Goal: Information Seeking & Learning: Find specific fact

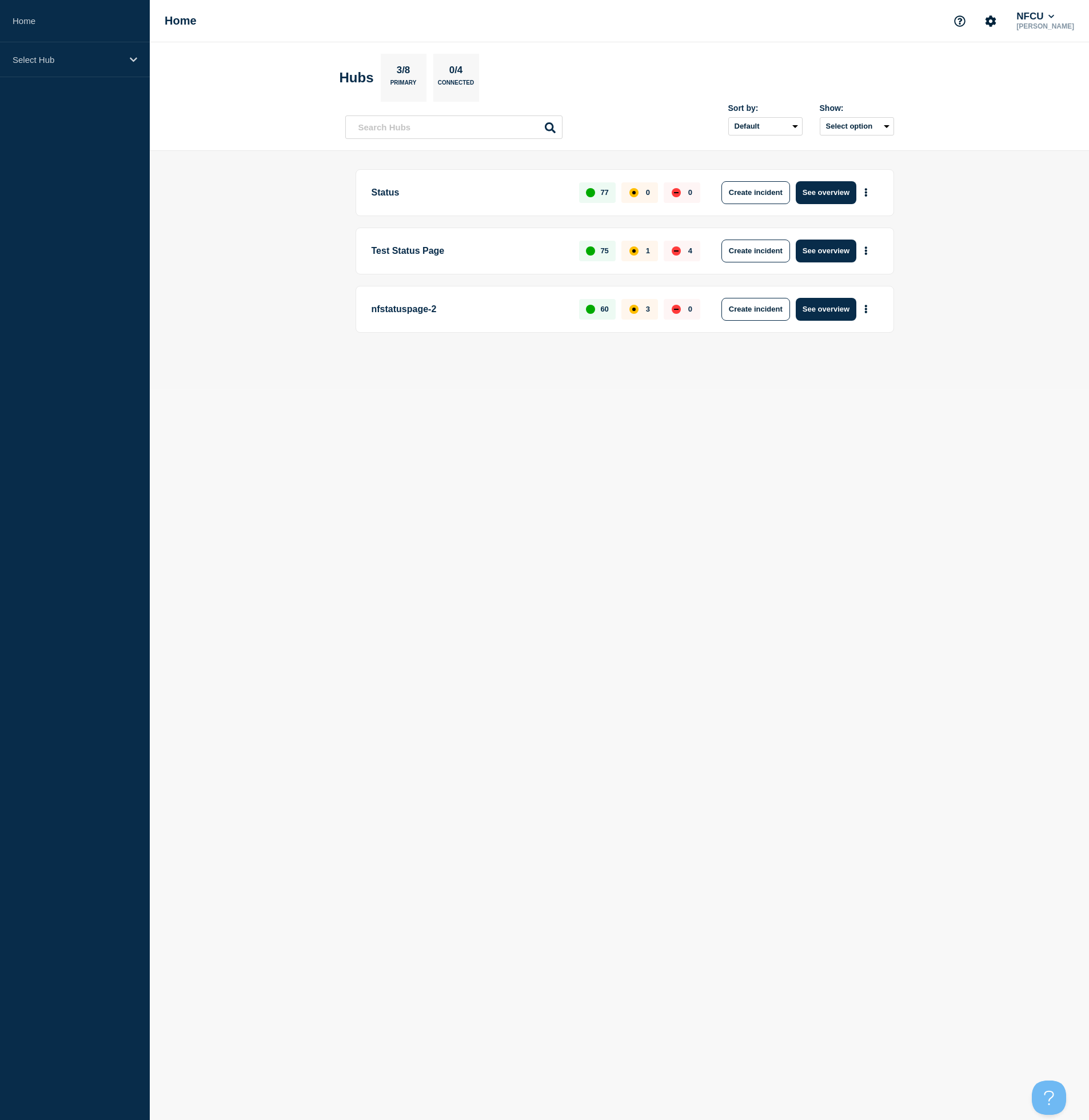
click at [393, 192] on p "Status" at bounding box center [469, 192] width 195 height 23
click at [822, 194] on button "See overview" at bounding box center [826, 192] width 60 height 23
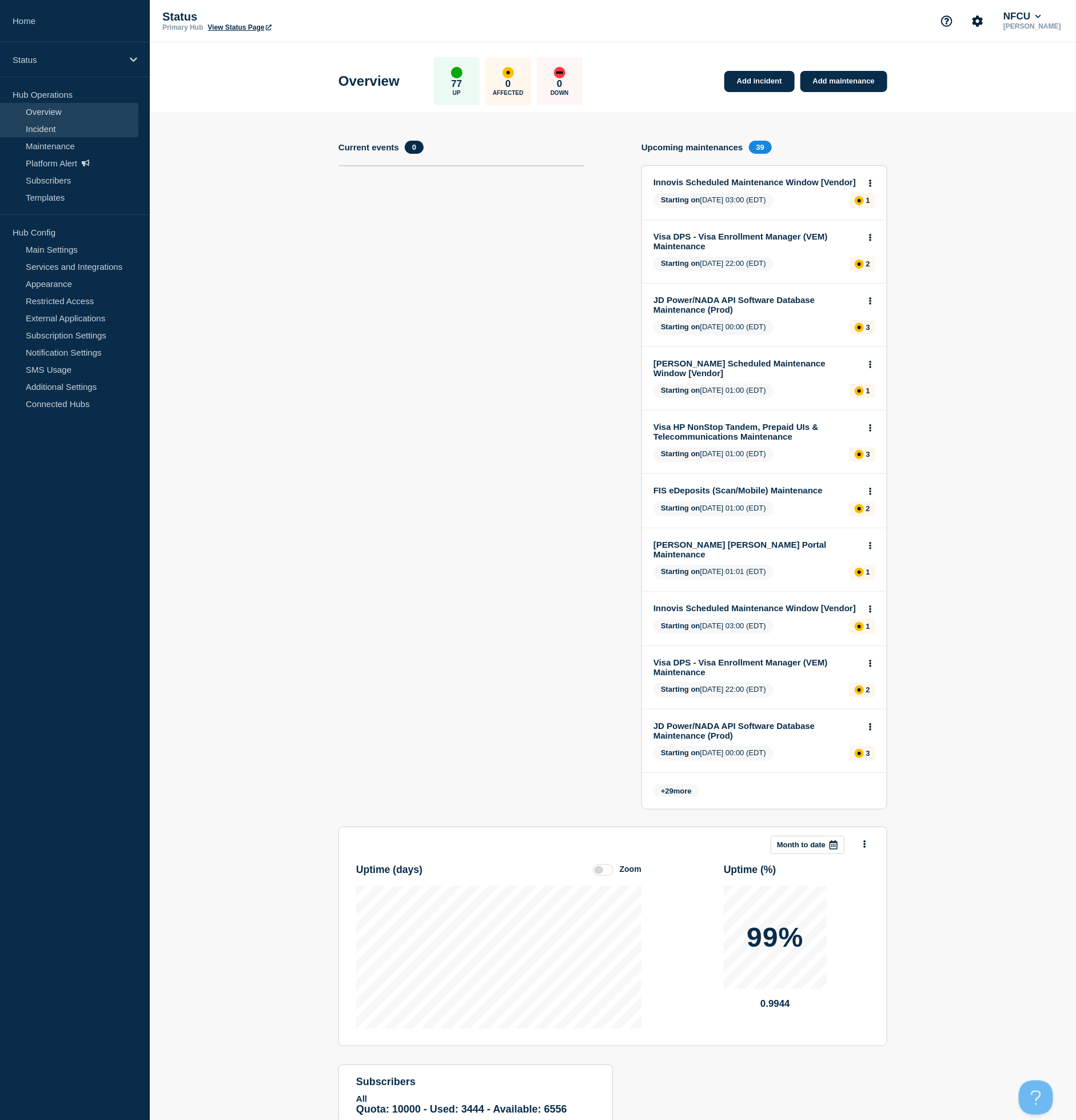
click at [71, 126] on link "Incident" at bounding box center [69, 128] width 138 height 17
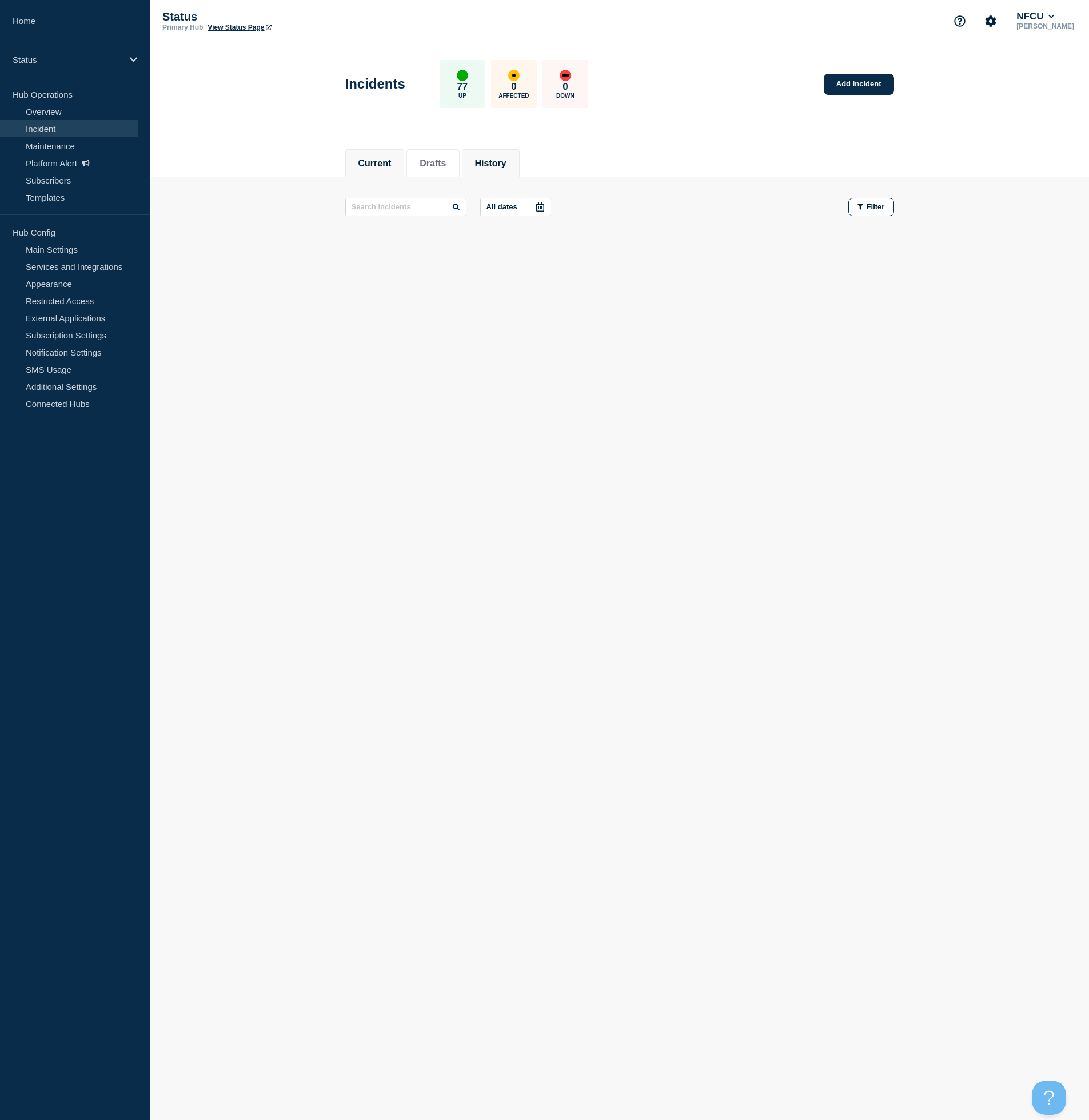
click at [507, 165] on button "History" at bounding box center [491, 164] width 32 height 11
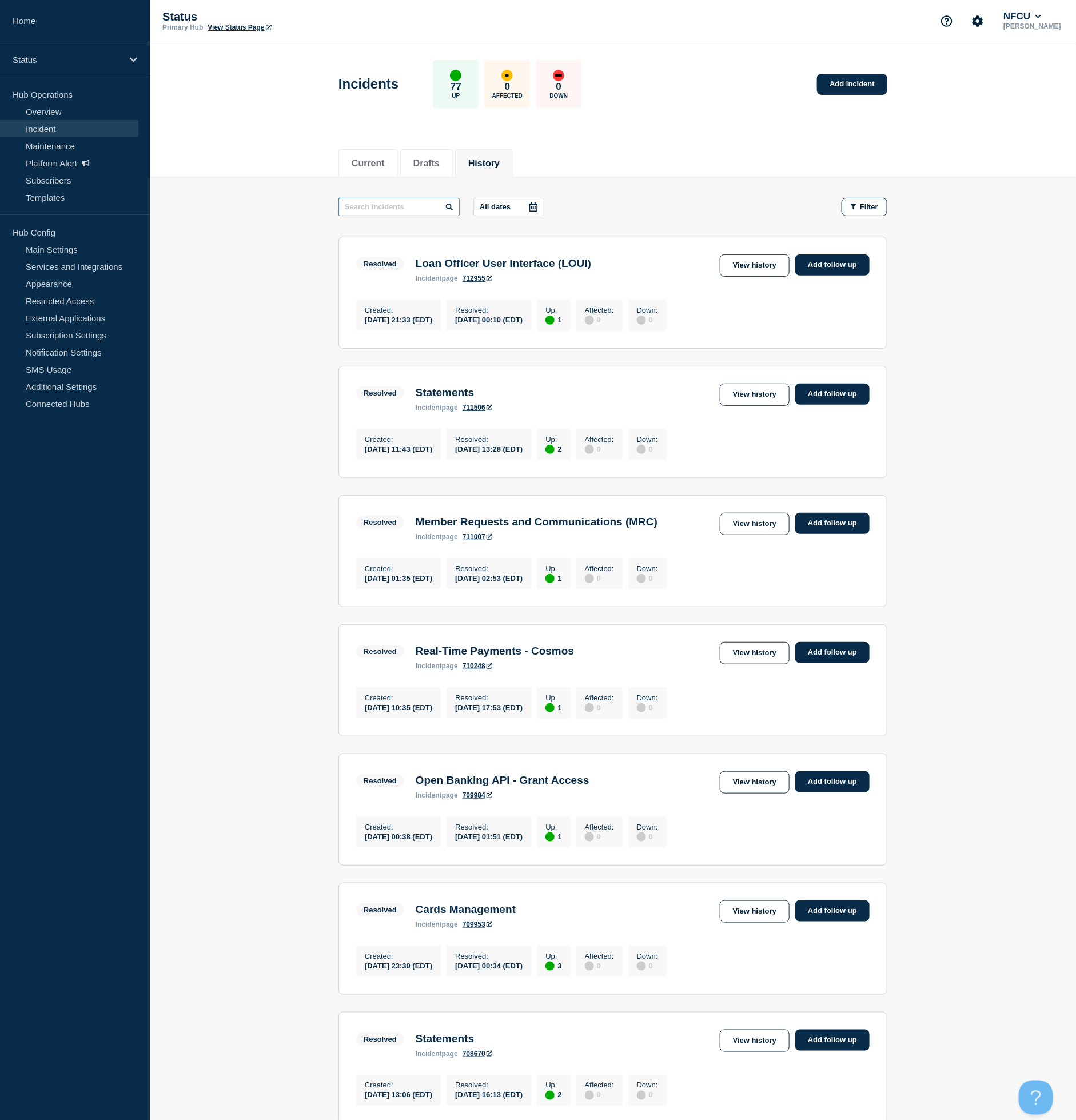
click at [419, 208] on input "text" at bounding box center [399, 206] width 121 height 18
type input "GPO"
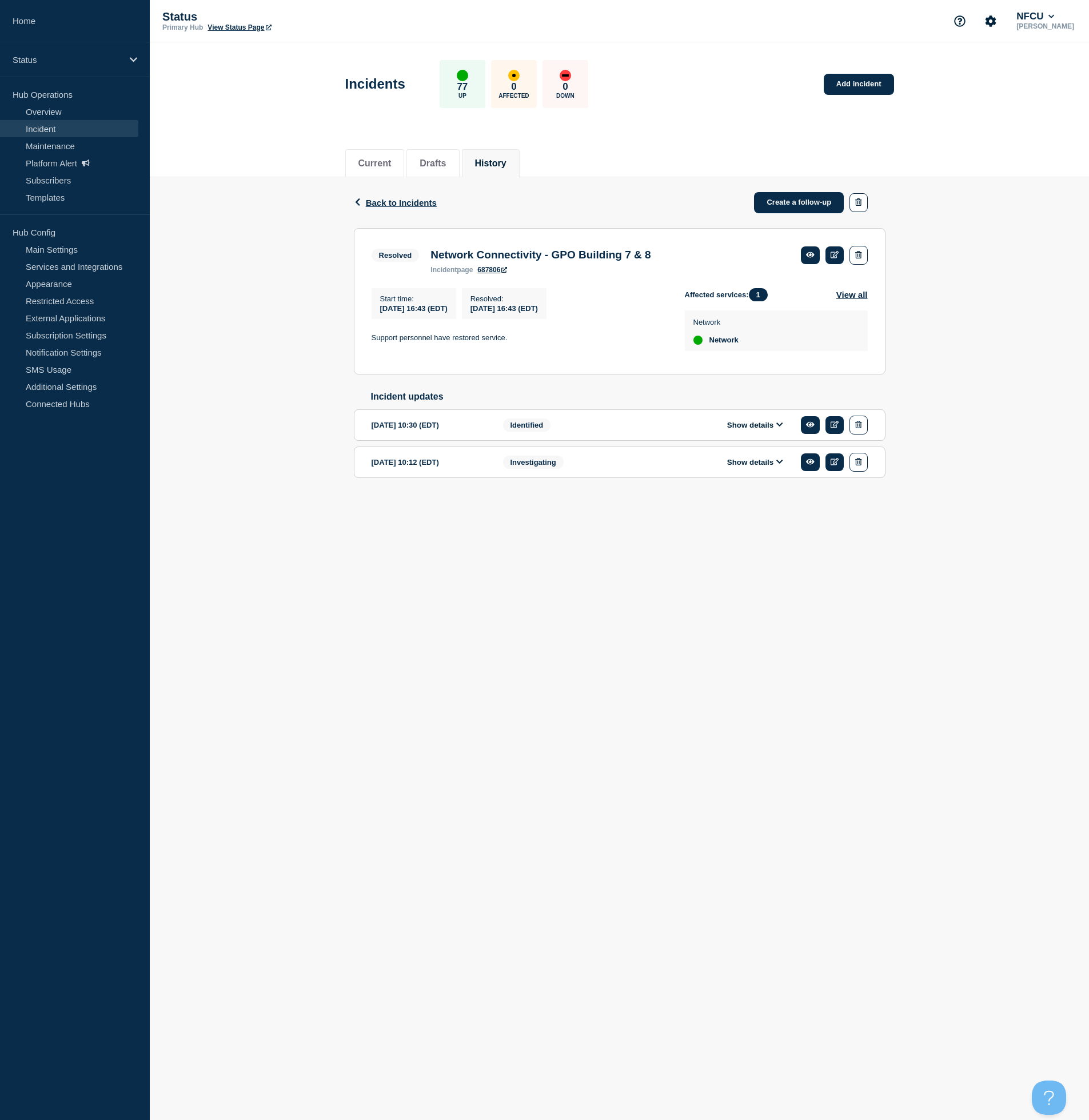
click at [741, 430] on button "Show details" at bounding box center [755, 425] width 63 height 10
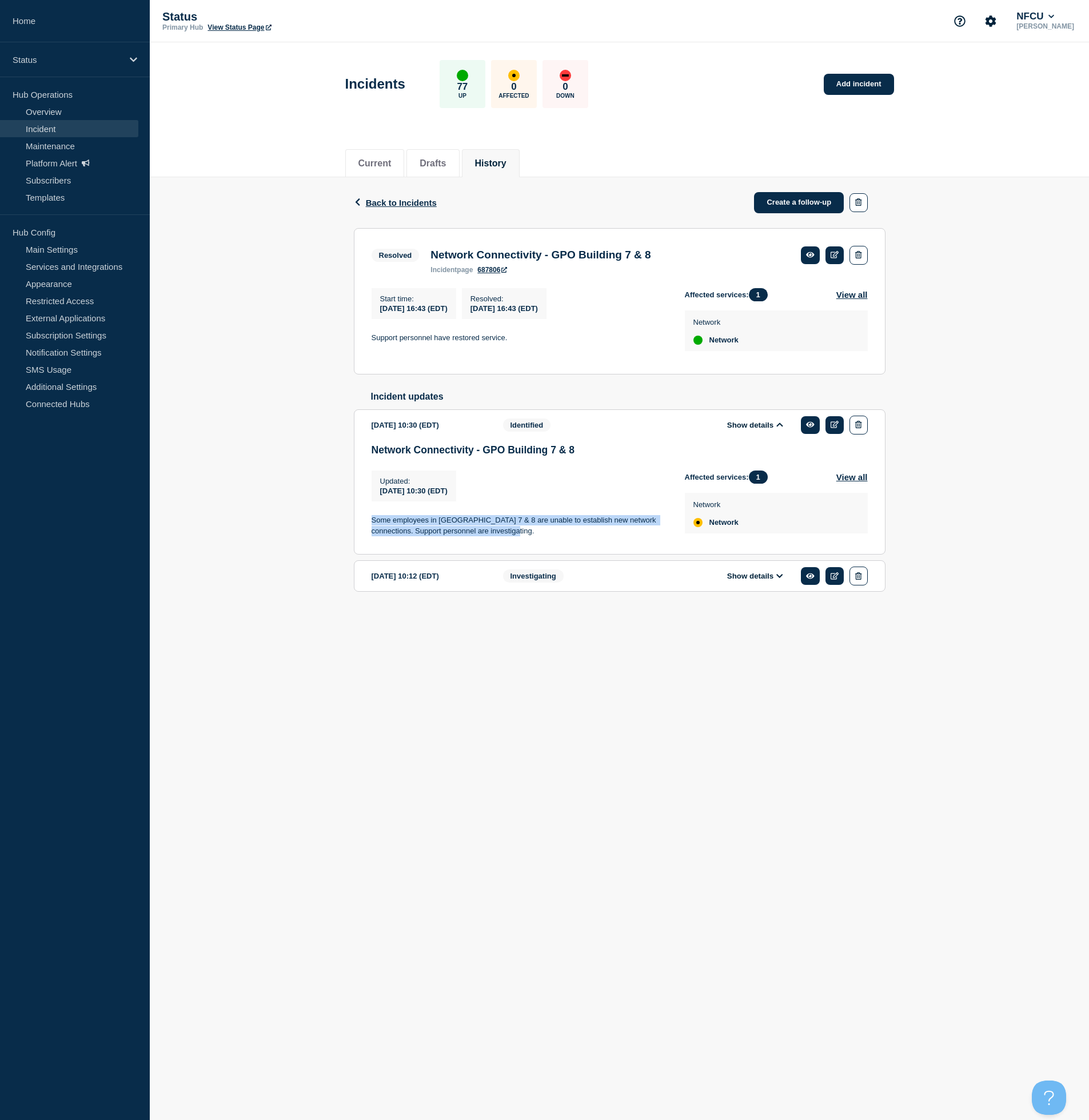
drag, startPoint x: 554, startPoint y: 547, endPoint x: 359, endPoint y: 530, distance: 195.7
click at [359, 530] on section "2025-05-17 10:30 (EDT) Show details Identified Network Connectivity - GPO Build…" at bounding box center [620, 482] width 532 height 146
click at [577, 548] on div "Network Connectivity - GPO Building 7 & 8 Updated : 2025-05-17 10:30 (EDT) Upda…" at bounding box center [620, 496] width 496 height 104
click at [542, 537] on p "Some employees in GPO Building 7 & 8 are unable to establish new network connec…" at bounding box center [519, 525] width 295 height 21
drag, startPoint x: 542, startPoint y: 541, endPoint x: 357, endPoint y: 525, distance: 185.7
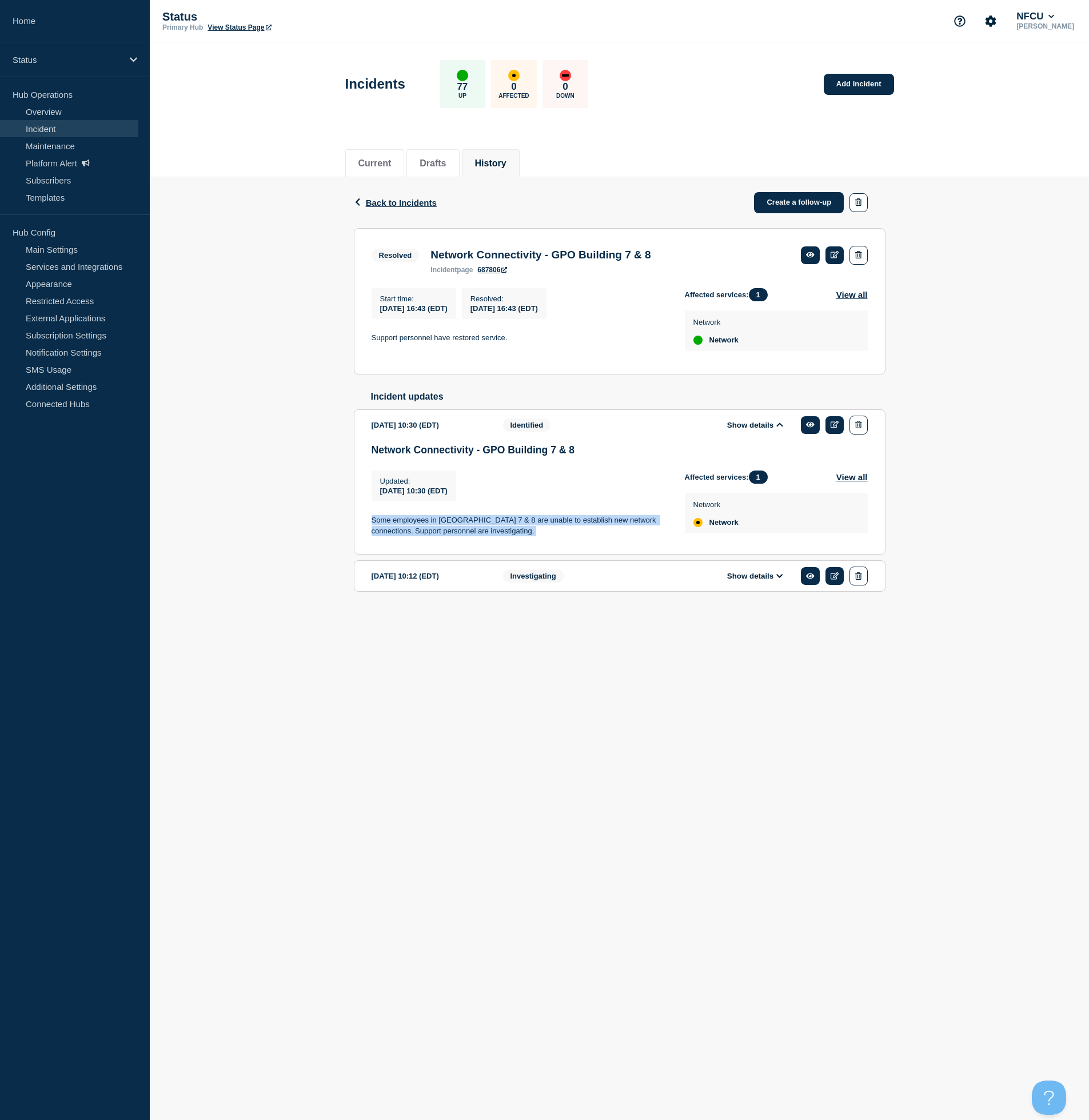
click at [357, 525] on section "2025-05-17 10:30 (EDT) Show details Identified Network Connectivity - GPO Build…" at bounding box center [620, 482] width 532 height 146
click at [473, 527] on p "Some employees in GPO Building 7 & 8 are unable to establish new network connec…" at bounding box center [519, 525] width 295 height 21
drag, startPoint x: 549, startPoint y: 540, endPoint x: 367, endPoint y: 531, distance: 182.2
click at [367, 531] on section "2025-05-17 10:30 (EDT) Show details Identified Network Connectivity - GPO Build…" at bounding box center [620, 482] width 532 height 146
copy p "Some employees in GPO Building 7 & 8 are unable to establish new network connec…"
